Goal: Subscribe to service/newsletter

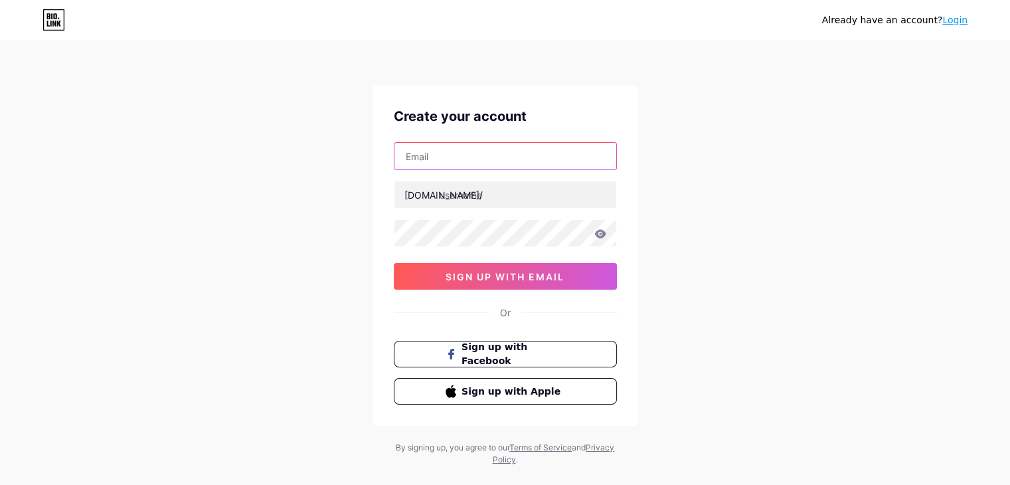
drag, startPoint x: 509, startPoint y: 161, endPoint x: 508, endPoint y: 169, distance: 8.0
click at [509, 161] on input "text" at bounding box center [505, 156] width 222 height 27
type input "[EMAIL_ADDRESS][DOMAIN_NAME]"
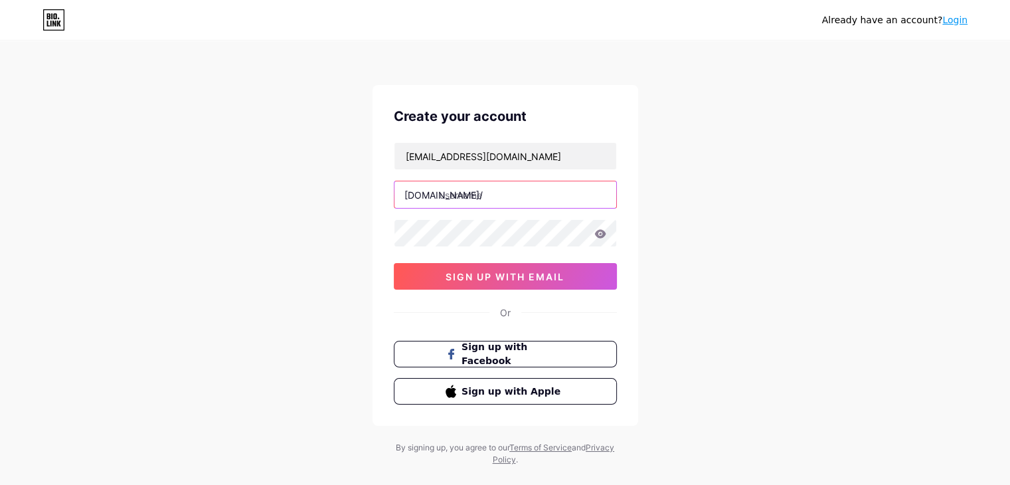
click at [507, 194] on input "text" at bounding box center [505, 194] width 222 height 27
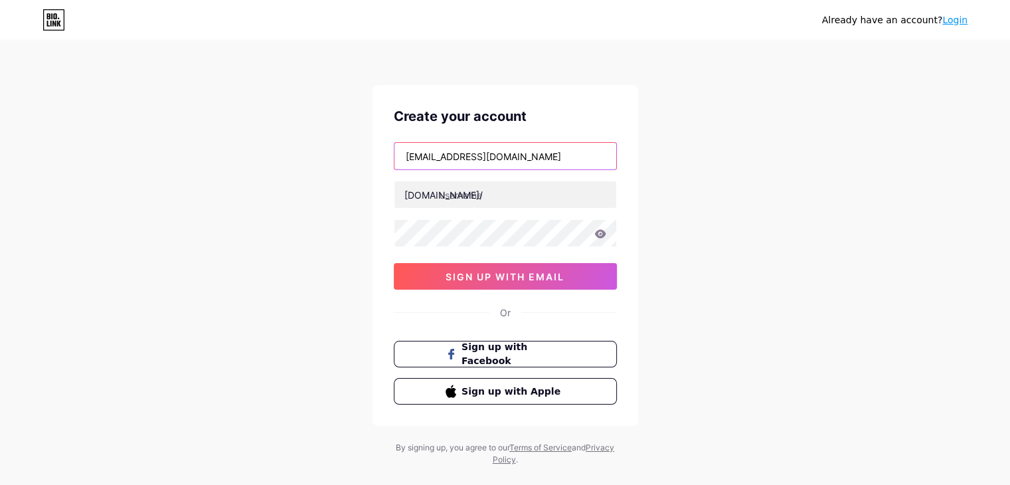
drag, startPoint x: 455, startPoint y: 153, endPoint x: 522, endPoint y: 151, distance: 67.1
click at [522, 151] on input "[EMAIL_ADDRESS][DOMAIN_NAME]" at bounding box center [505, 156] width 222 height 27
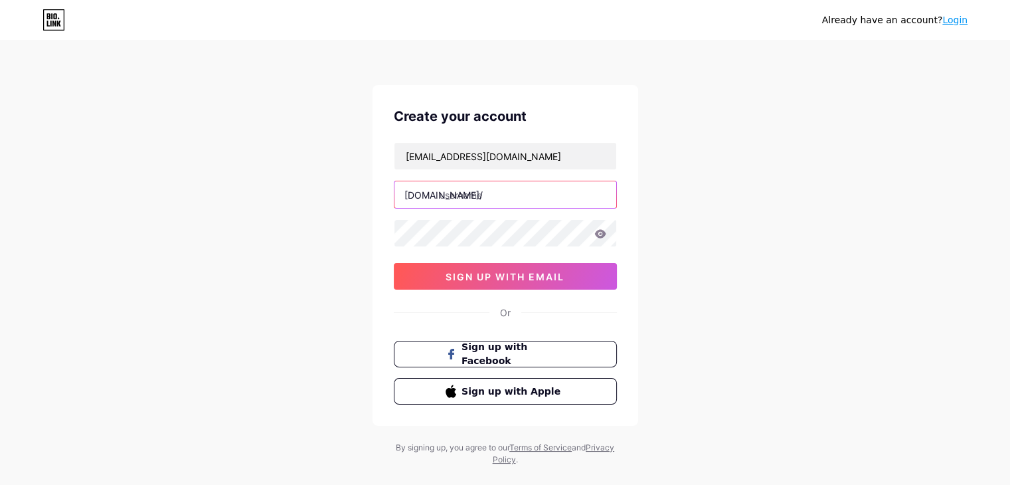
click at [502, 184] on input "text" at bounding box center [505, 194] width 222 height 27
paste input "starmotorworks"
type input "starmotorworks"
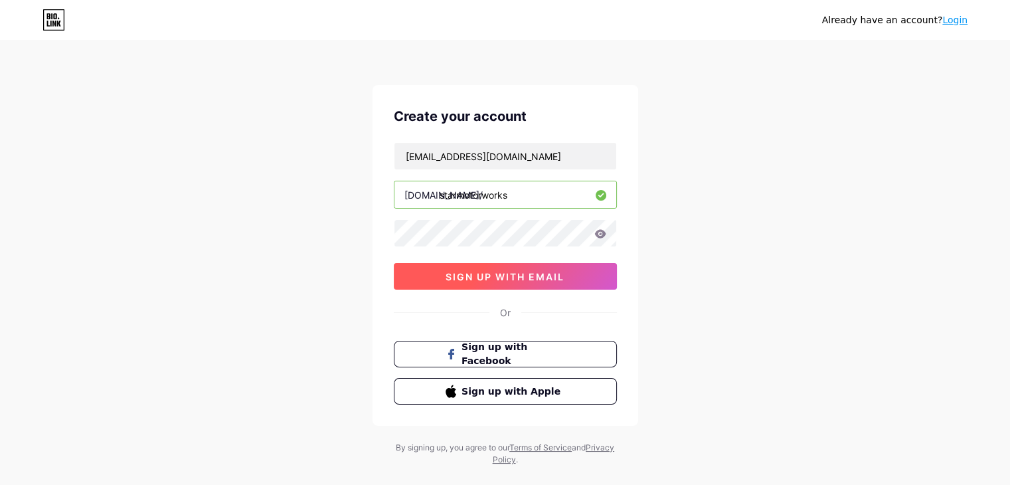
click at [477, 282] on button "sign up with email" at bounding box center [505, 276] width 223 height 27
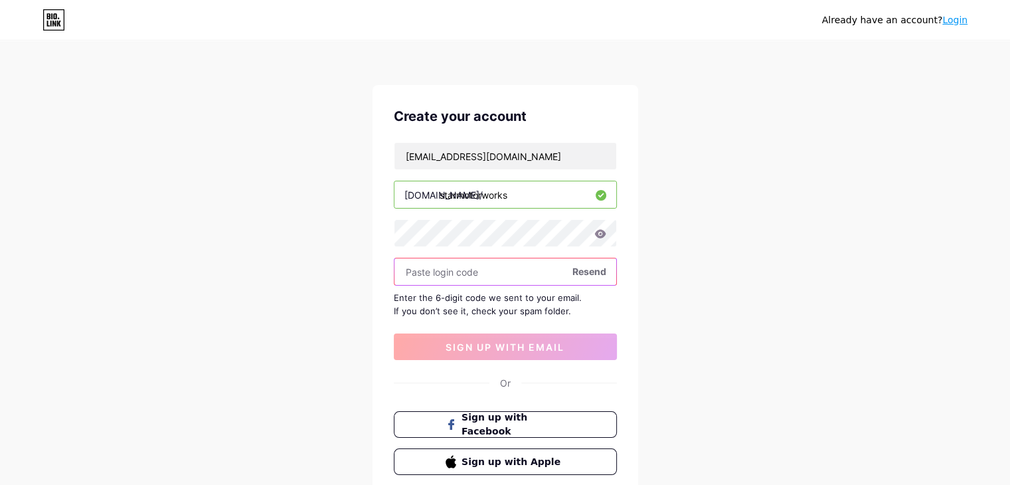
click at [454, 269] on input "text" at bounding box center [505, 271] width 222 height 27
paste input "831805"
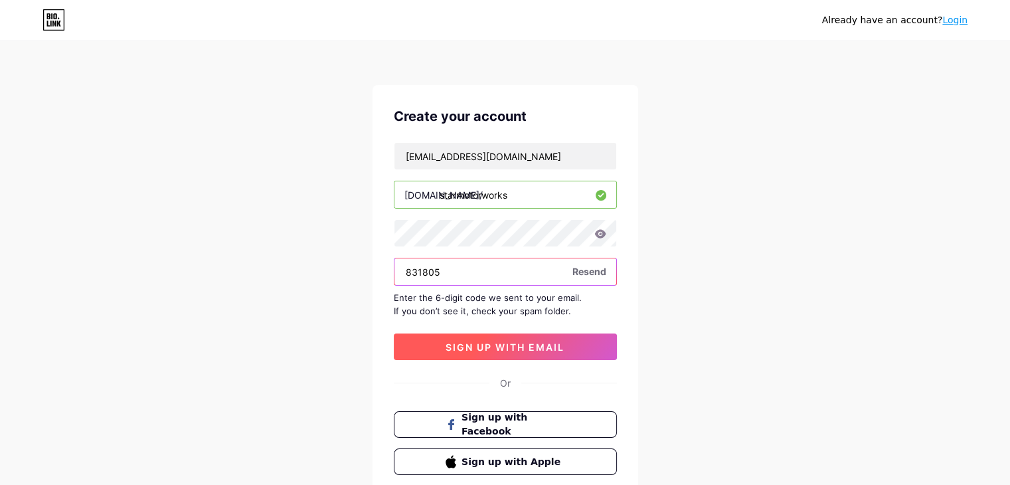
type input "831805"
click at [480, 351] on button "sign up with email" at bounding box center [505, 346] width 223 height 27
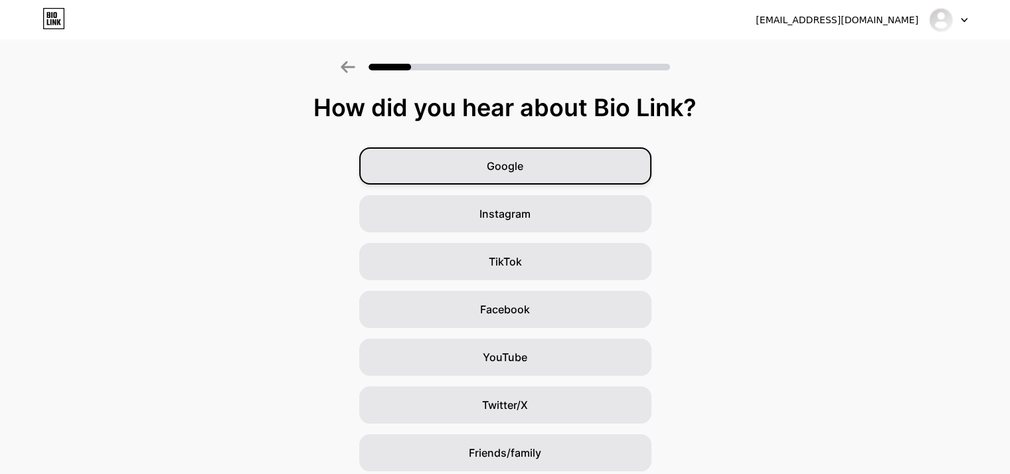
click at [504, 173] on div "Google" at bounding box center [505, 165] width 292 height 37
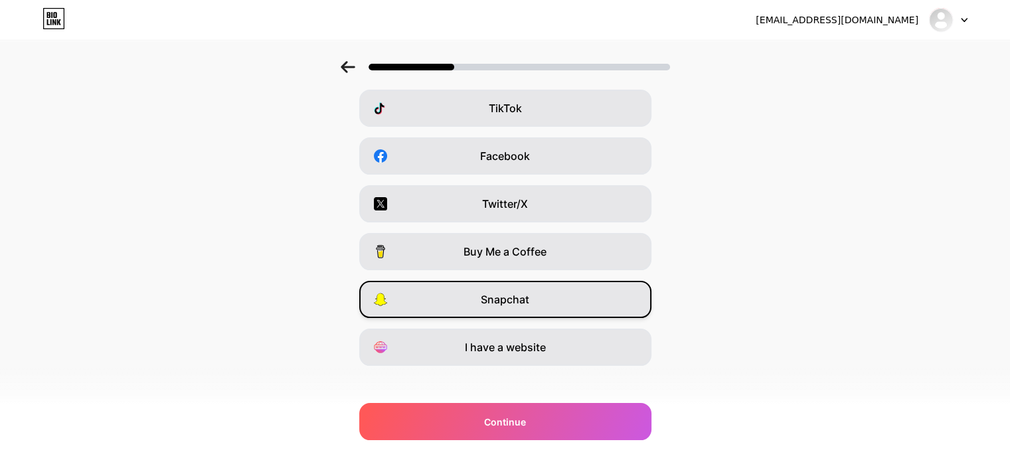
scroll to position [165, 0]
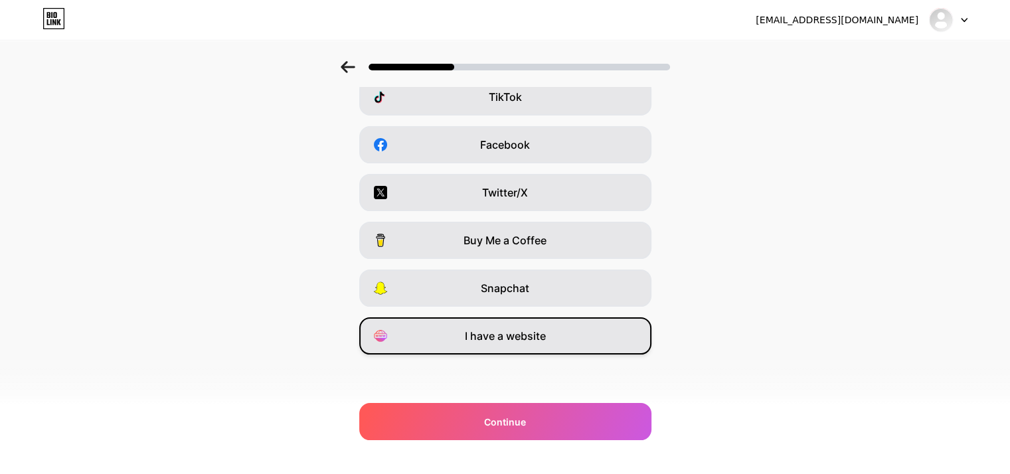
click at [489, 337] on span "I have a website" at bounding box center [505, 336] width 81 height 16
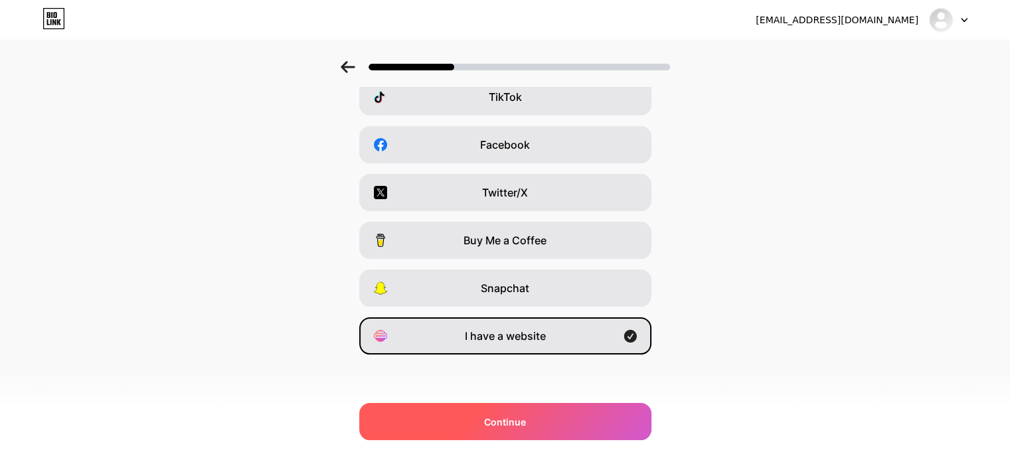
click at [532, 416] on div "Continue" at bounding box center [505, 421] width 292 height 37
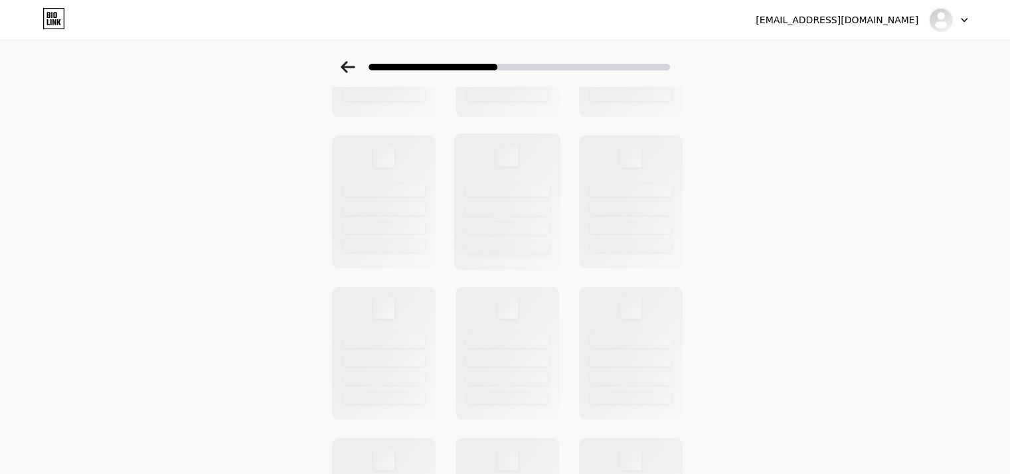
scroll to position [0, 0]
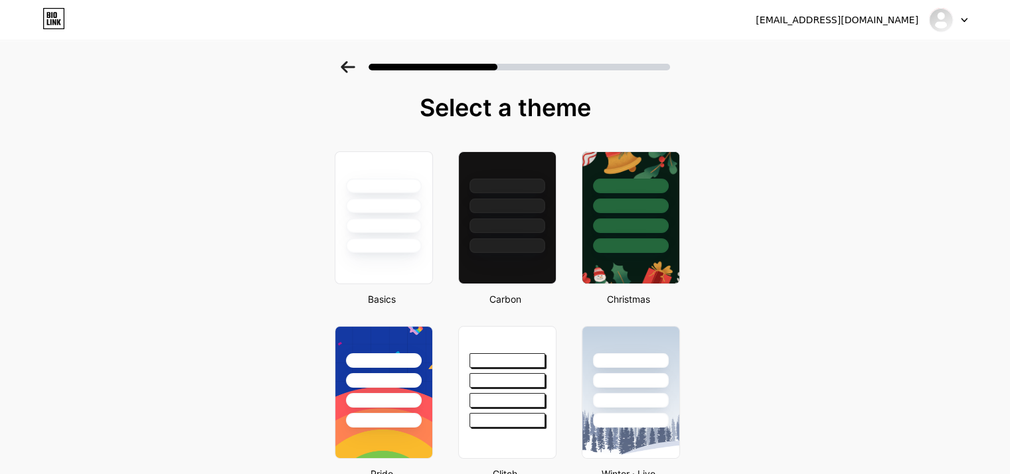
click at [392, 240] on div at bounding box center [384, 245] width 76 height 15
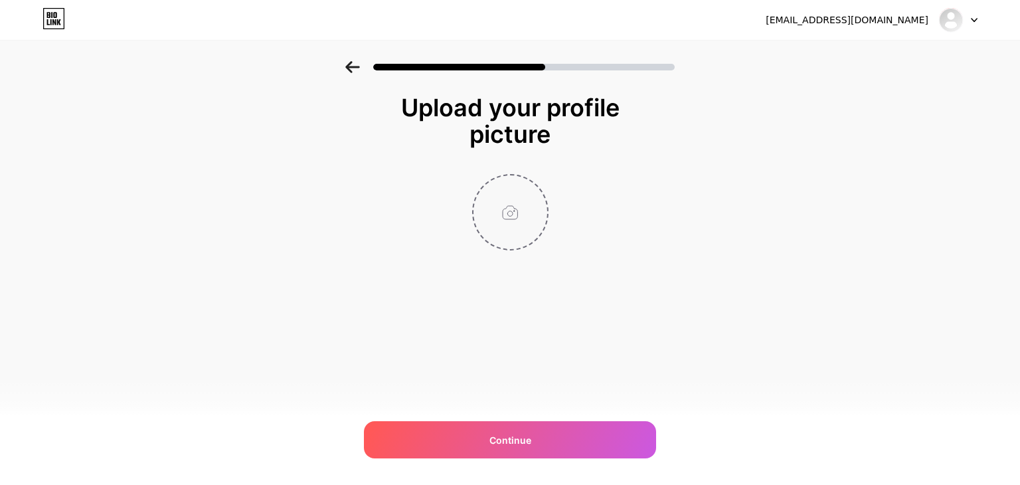
click at [521, 215] on input "file" at bounding box center [510, 212] width 74 height 74
type input "C:\fakepath\Star Motor Works.jpg"
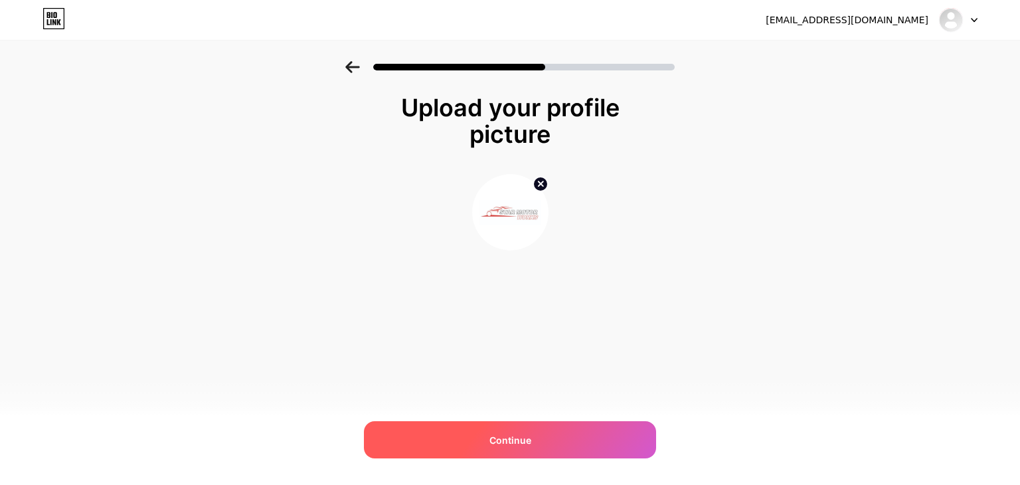
click at [577, 436] on div "Continue" at bounding box center [510, 439] width 292 height 37
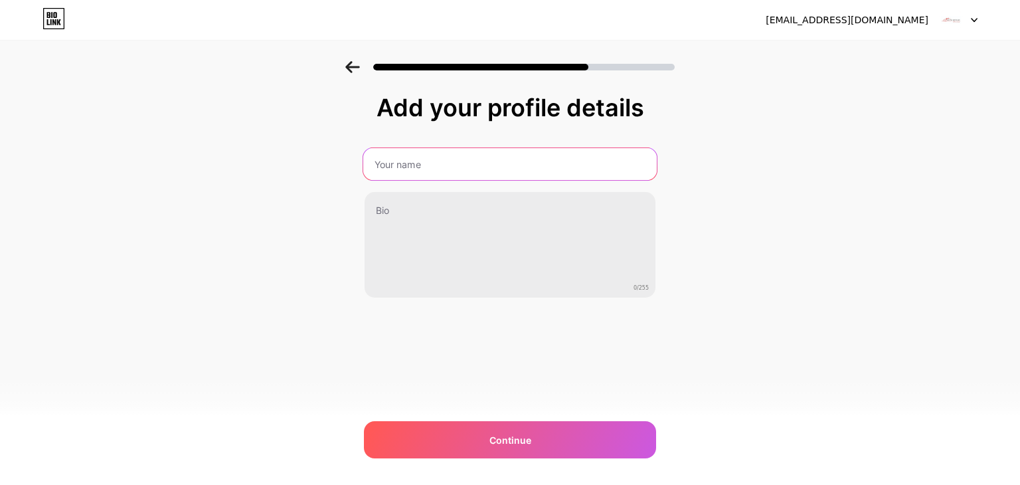
click at [430, 173] on input "text" at bounding box center [509, 164] width 293 height 32
type input "Star Motorworks [GEOGRAPHIC_DATA]"
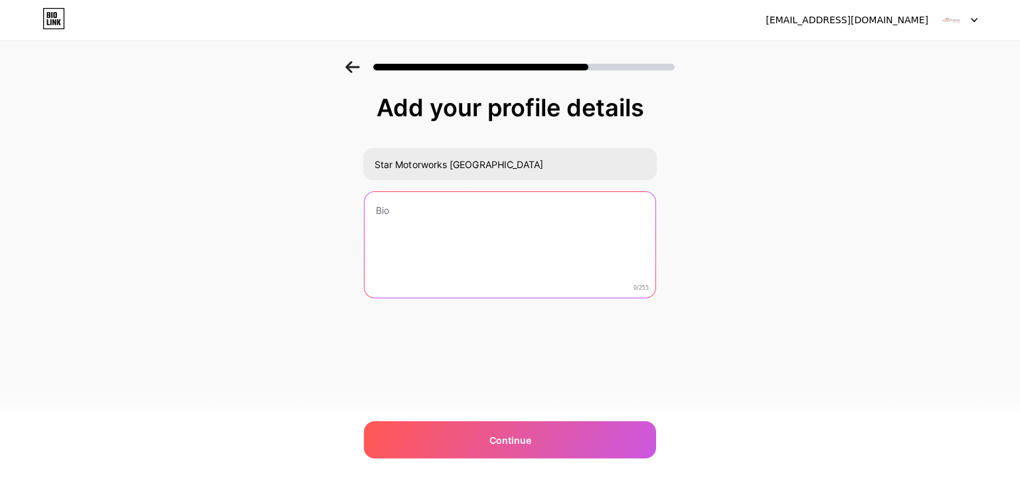
click at [481, 239] on textarea at bounding box center [509, 245] width 291 height 107
paste textarea "Located on [PERSON_NAME][GEOGRAPHIC_DATA] in [GEOGRAPHIC_DATA], Star Motorworks…"
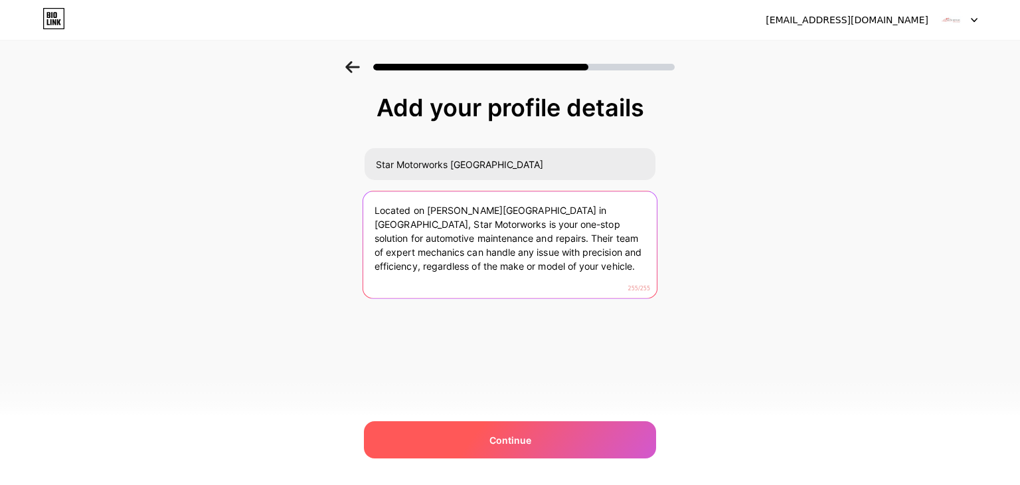
type textarea "Located on [PERSON_NAME][GEOGRAPHIC_DATA] in [GEOGRAPHIC_DATA], Star Motorworks…"
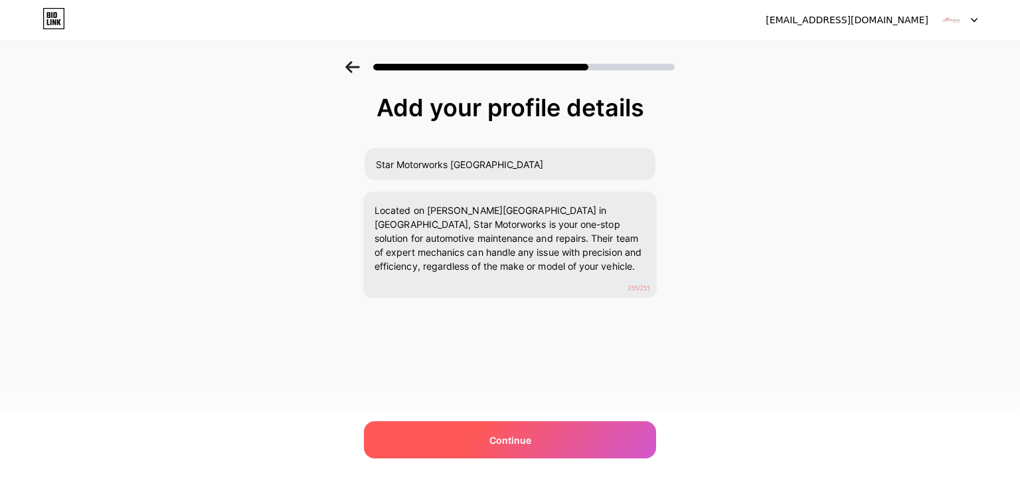
click at [479, 426] on div "Continue" at bounding box center [510, 439] width 292 height 37
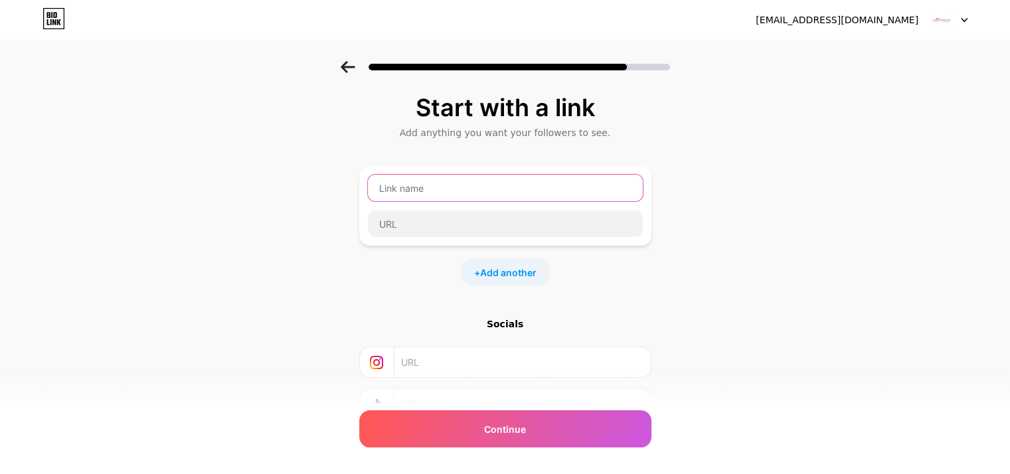
click at [461, 192] on input "text" at bounding box center [505, 188] width 275 height 27
type input "Website"
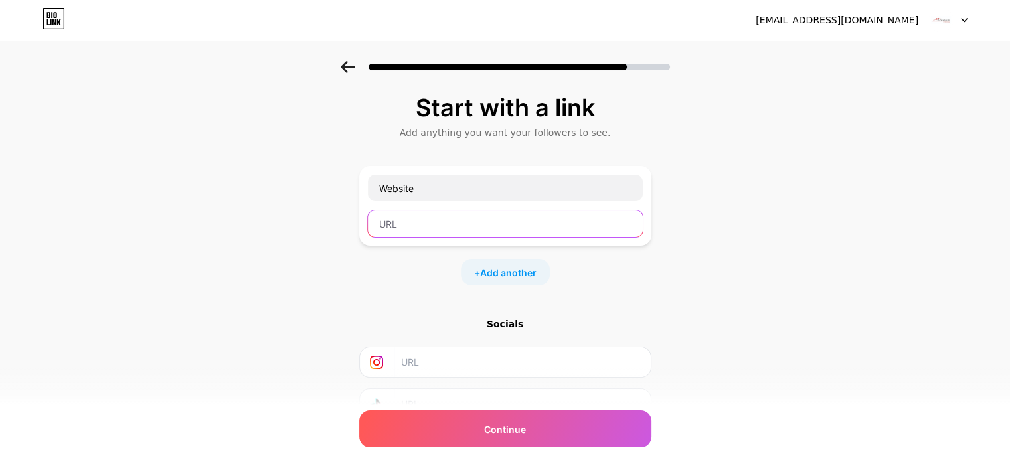
paste input "[URL][DOMAIN_NAME]"
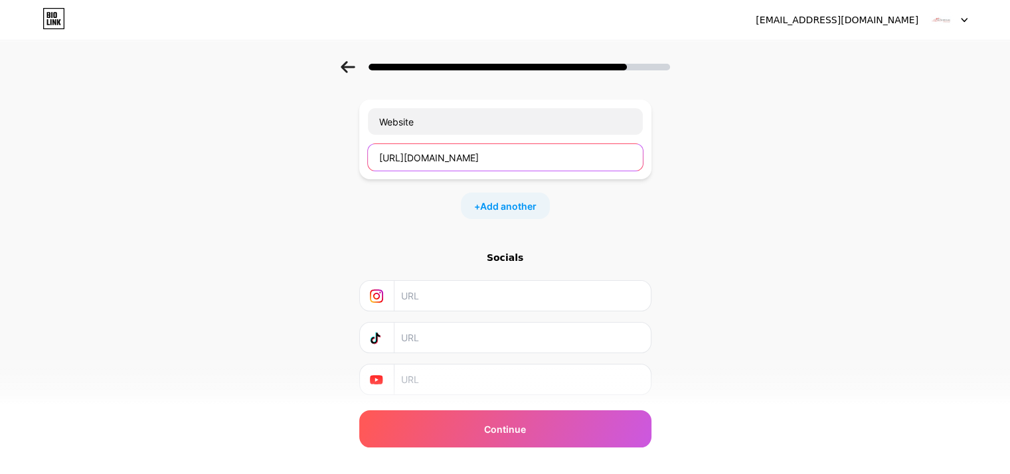
type input "[URL][DOMAIN_NAME]"
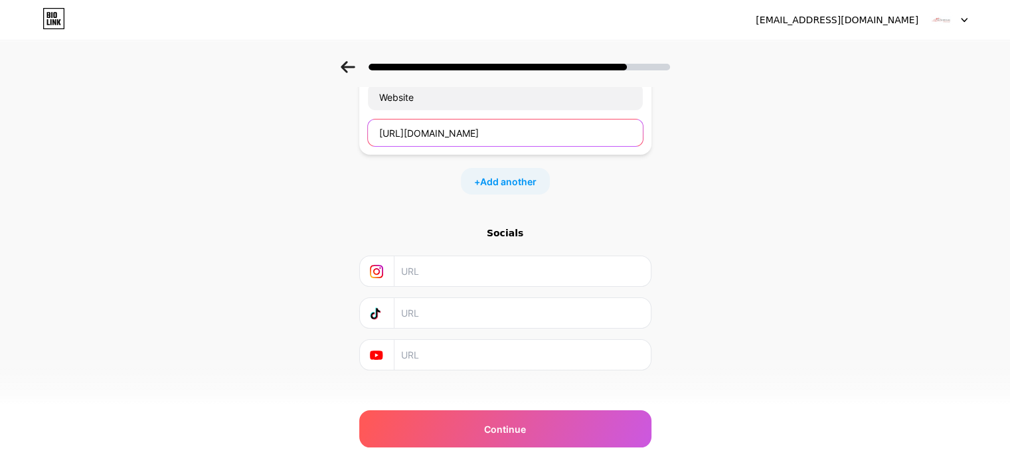
scroll to position [105, 0]
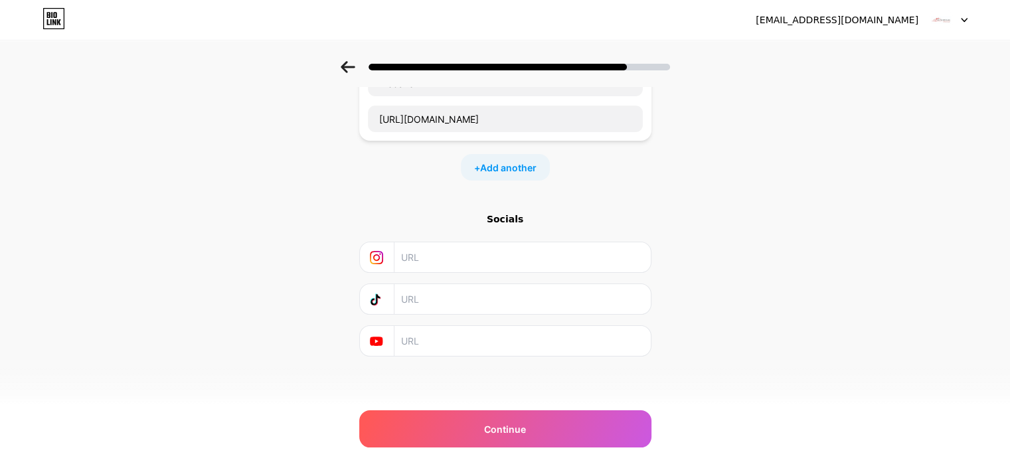
click at [455, 263] on input "text" at bounding box center [521, 257] width 241 height 30
paste input "[URL][DOMAIN_NAME]"
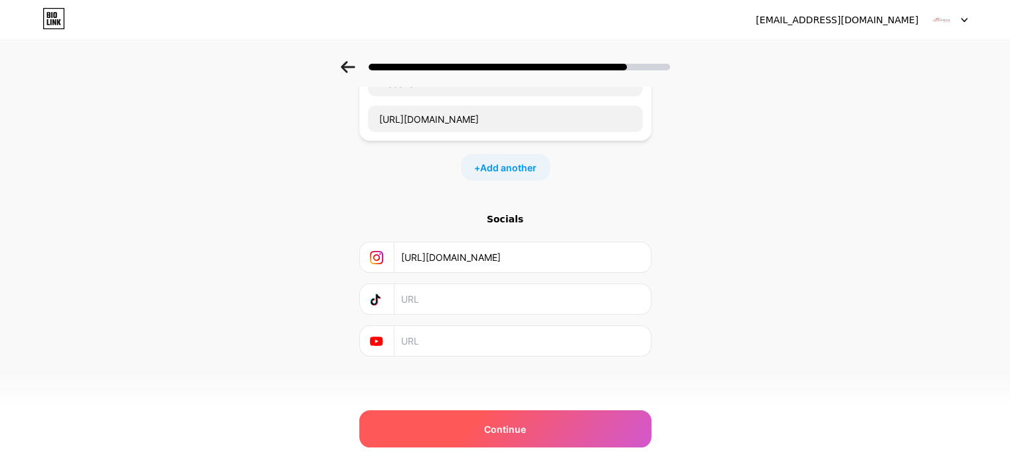
type input "[URL][DOMAIN_NAME]"
click at [492, 420] on div "Continue" at bounding box center [505, 428] width 292 height 37
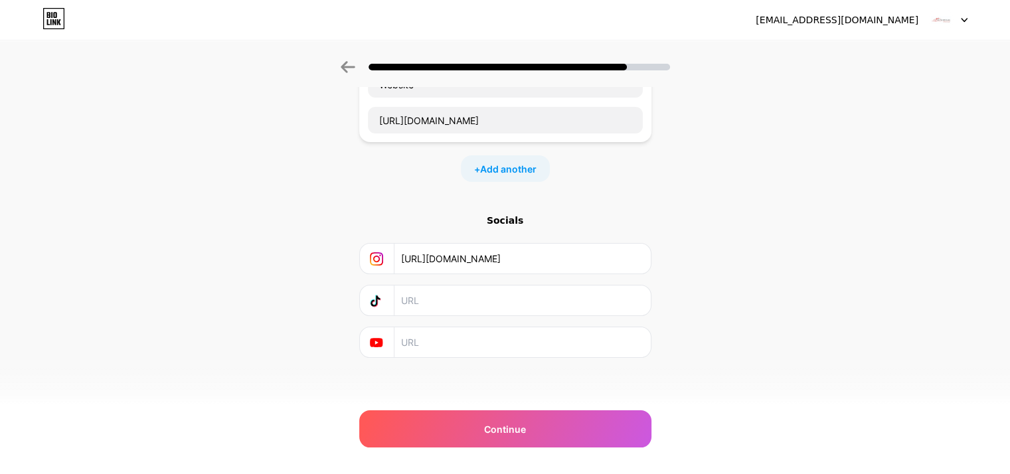
scroll to position [105, 0]
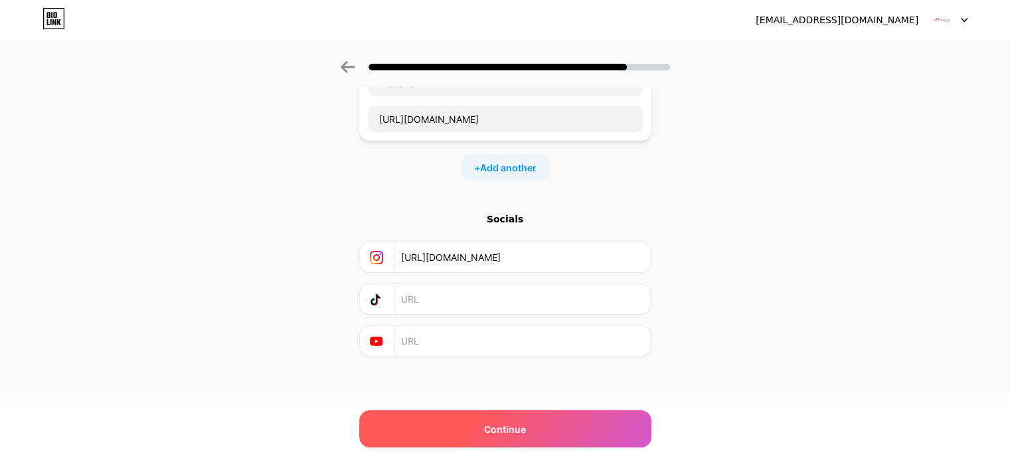
click at [545, 428] on div "Continue" at bounding box center [505, 428] width 292 height 37
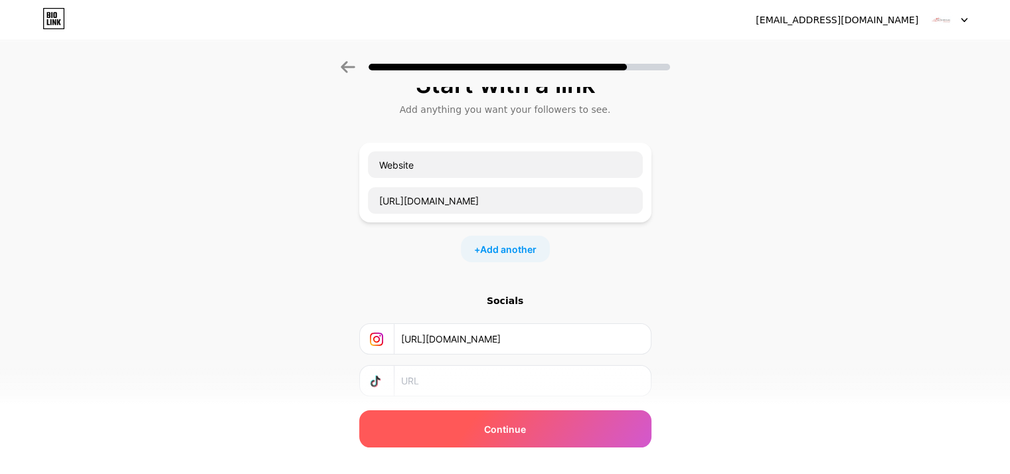
scroll to position [0, 0]
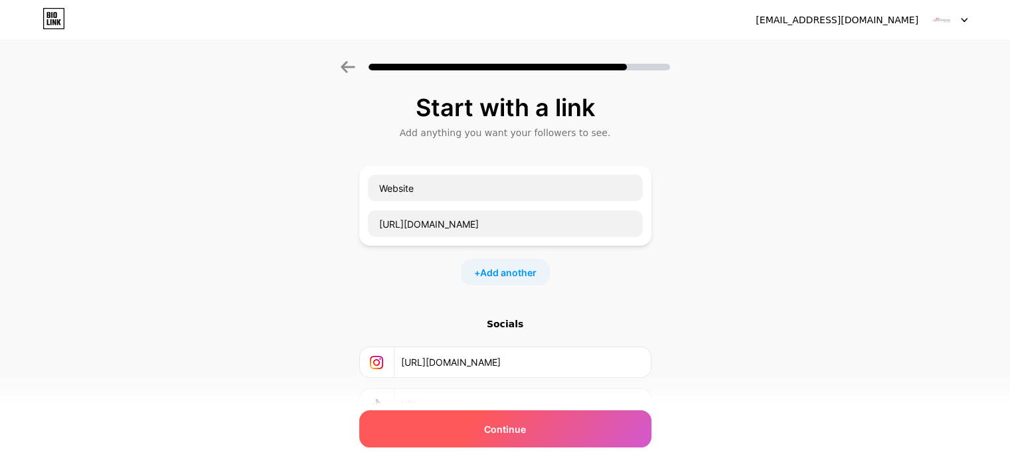
click at [502, 439] on div "Continue" at bounding box center [505, 428] width 292 height 37
click at [507, 431] on span "Continue" at bounding box center [505, 429] width 42 height 14
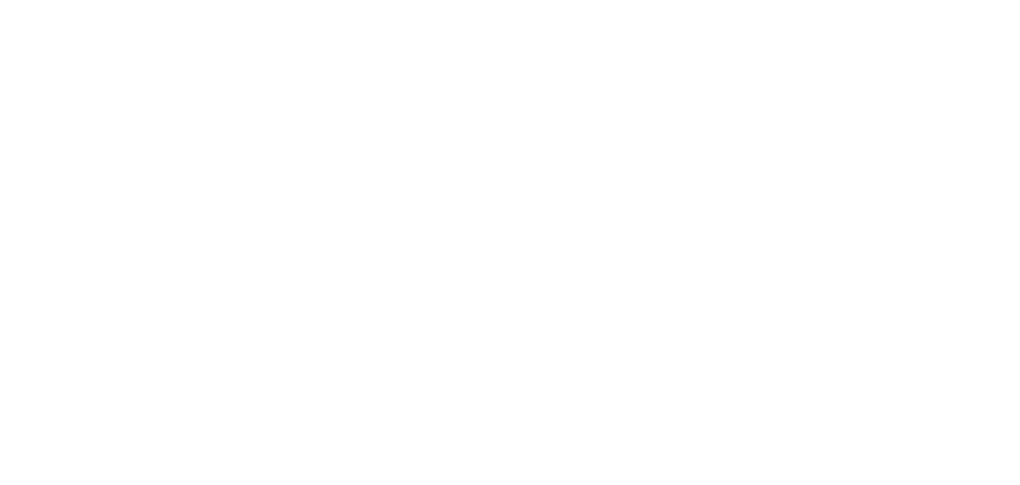
click at [518, 0] on html at bounding box center [510, 0] width 1020 height 0
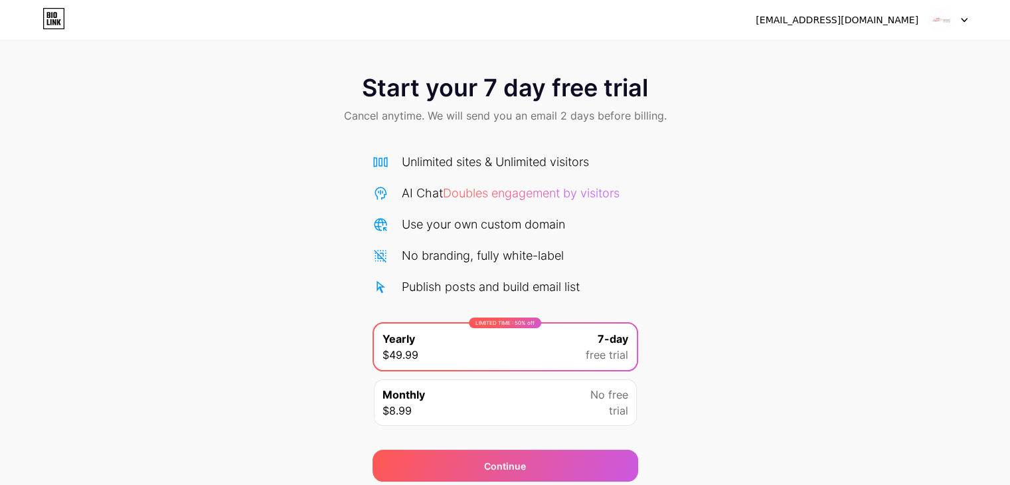
scroll to position [49, 0]
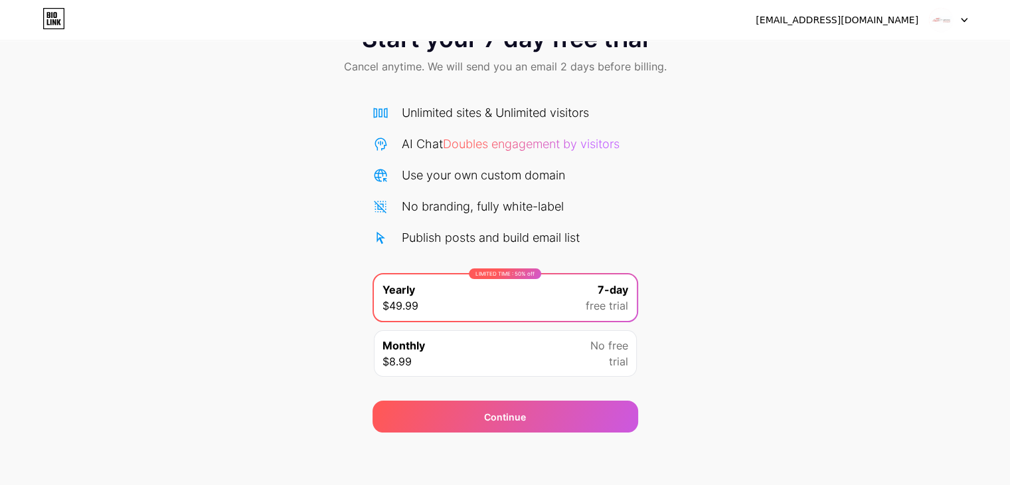
click at [953, 27] on span at bounding box center [940, 19] width 25 height 25
click at [555, 45] on span "Start your 7 day free trial" at bounding box center [505, 38] width 286 height 27
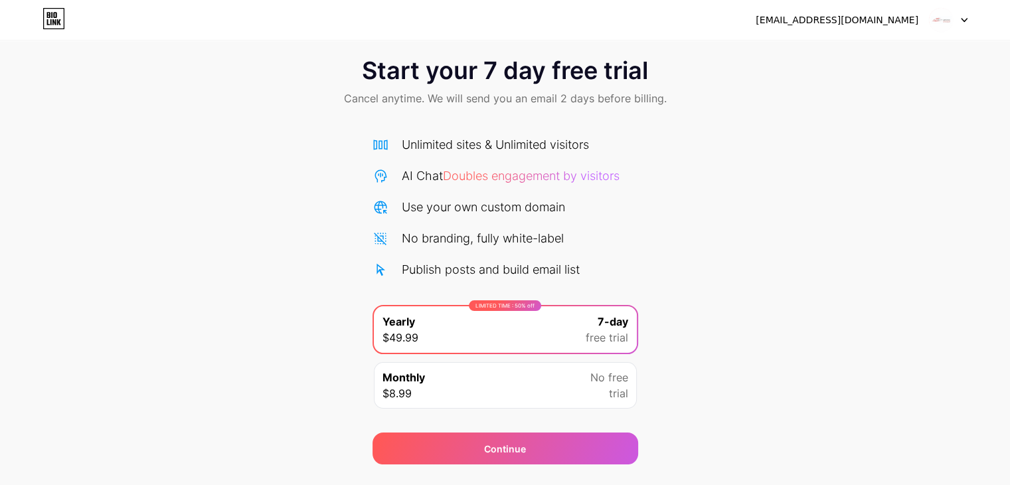
scroll to position [0, 0]
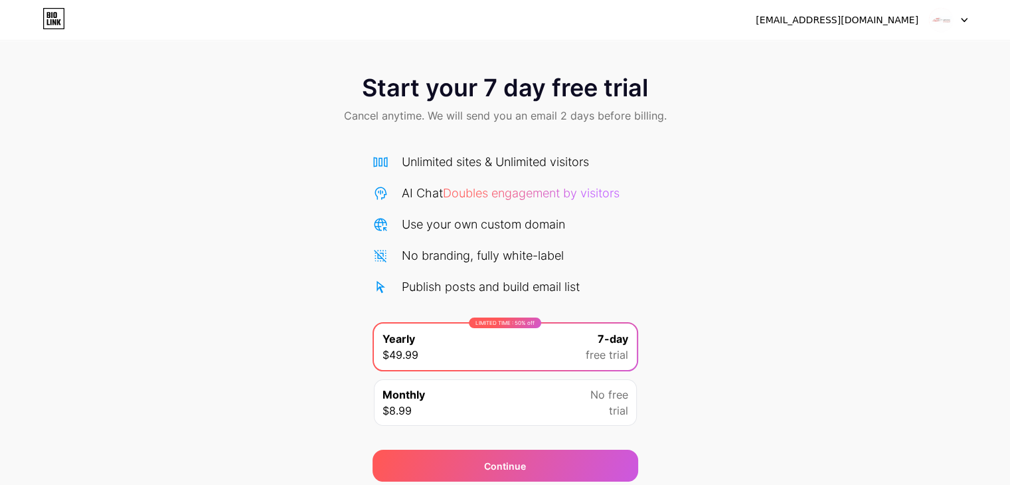
click at [61, 19] on icon at bounding box center [53, 18] width 23 height 21
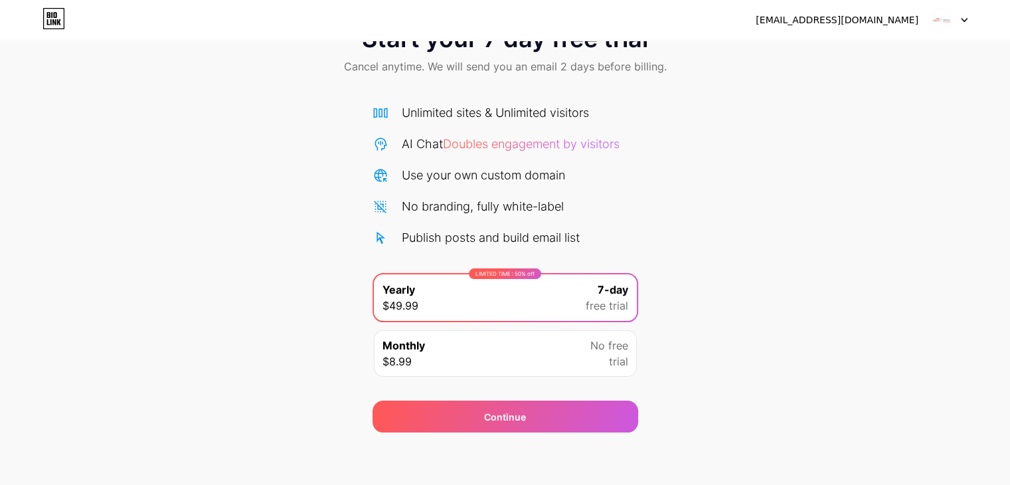
click at [483, 359] on div "Monthly $8.99 No free trial" at bounding box center [505, 353] width 263 height 46
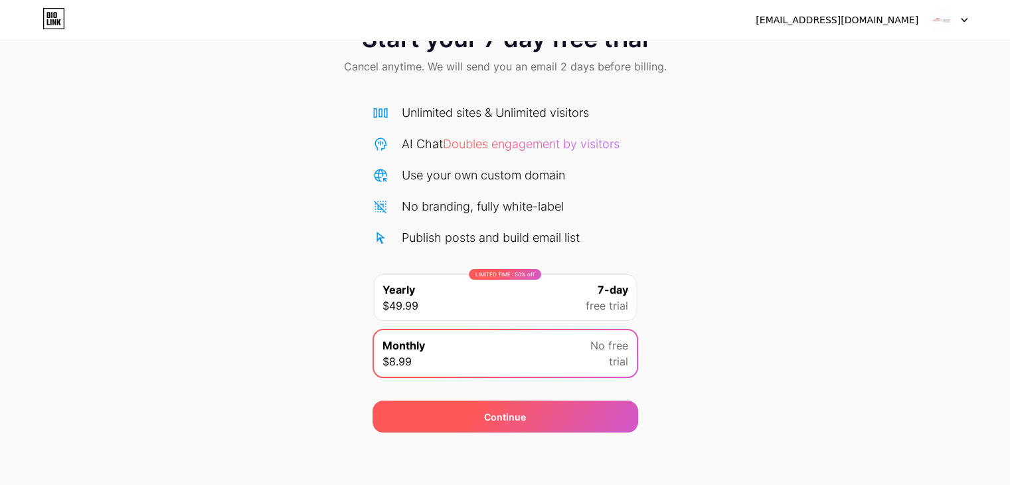
click at [494, 415] on span "Continue" at bounding box center [505, 417] width 42 height 14
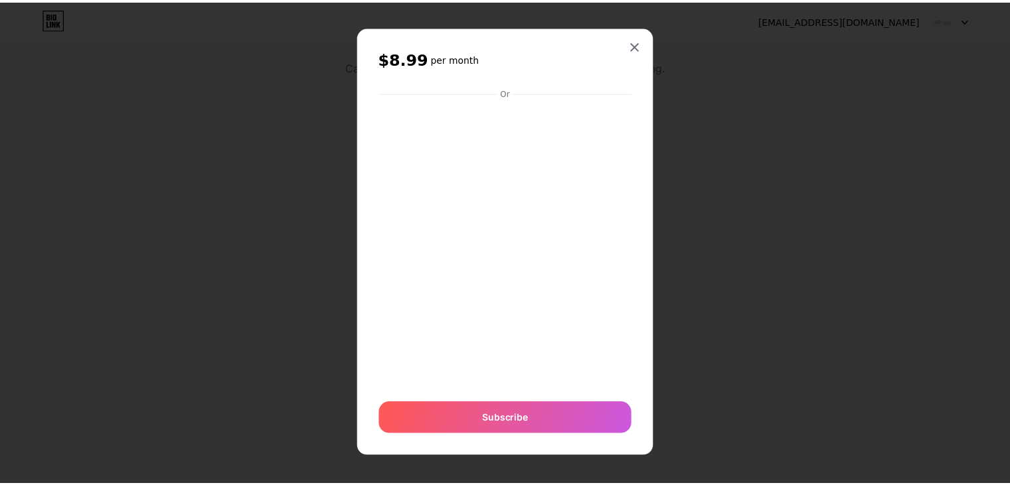
scroll to position [3, 0]
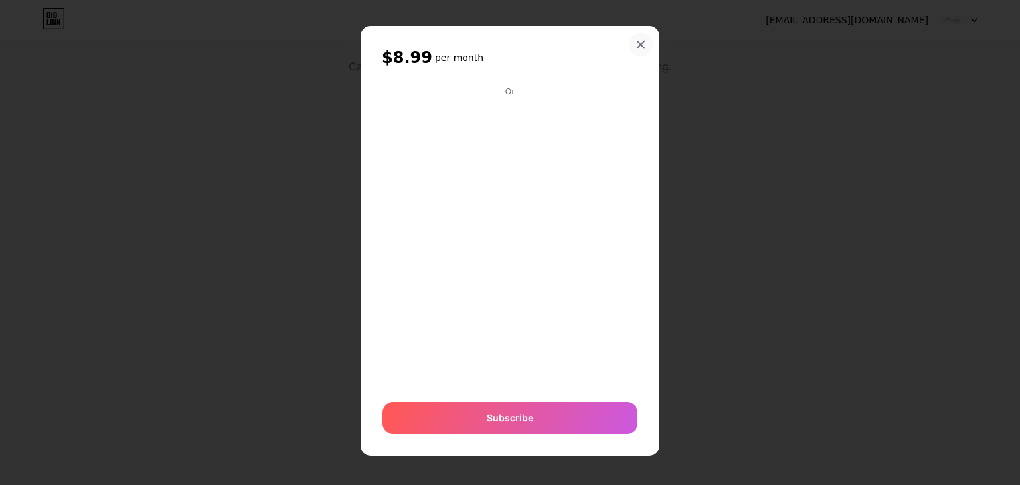
click at [635, 48] on icon at bounding box center [640, 44] width 11 height 11
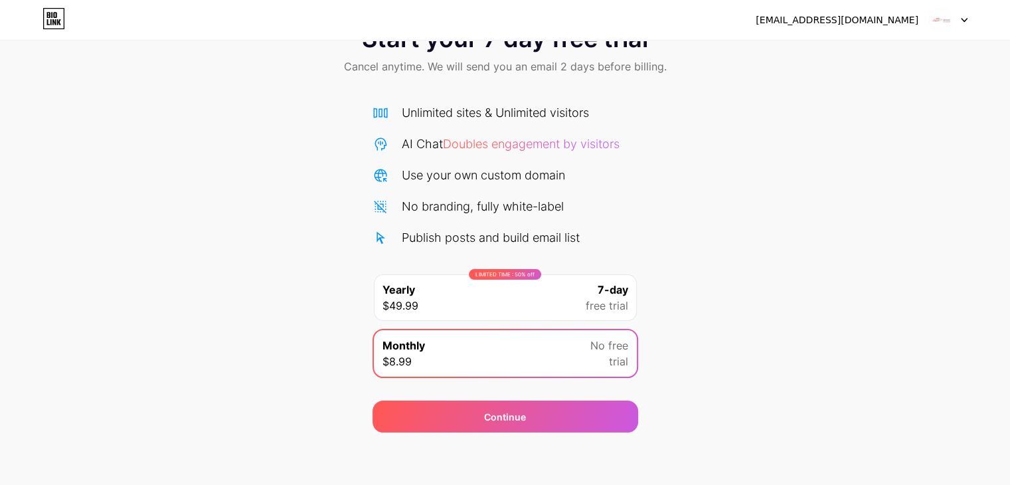
click at [887, 11] on div "[EMAIL_ADDRESS][DOMAIN_NAME]" at bounding box center [861, 20] width 212 height 24
click at [888, 17] on div "[EMAIL_ADDRESS][DOMAIN_NAME]" at bounding box center [836, 20] width 163 height 14
click at [935, 23] on img at bounding box center [940, 19] width 25 height 25
click at [916, 56] on li "Logout" at bounding box center [884, 55] width 165 height 36
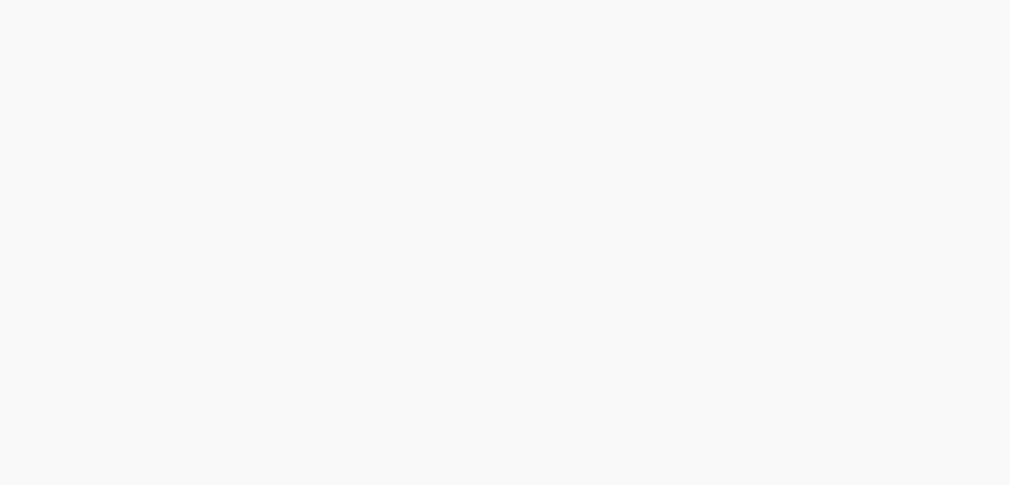
scroll to position [0, 0]
